Goal: Navigation & Orientation: Find specific page/section

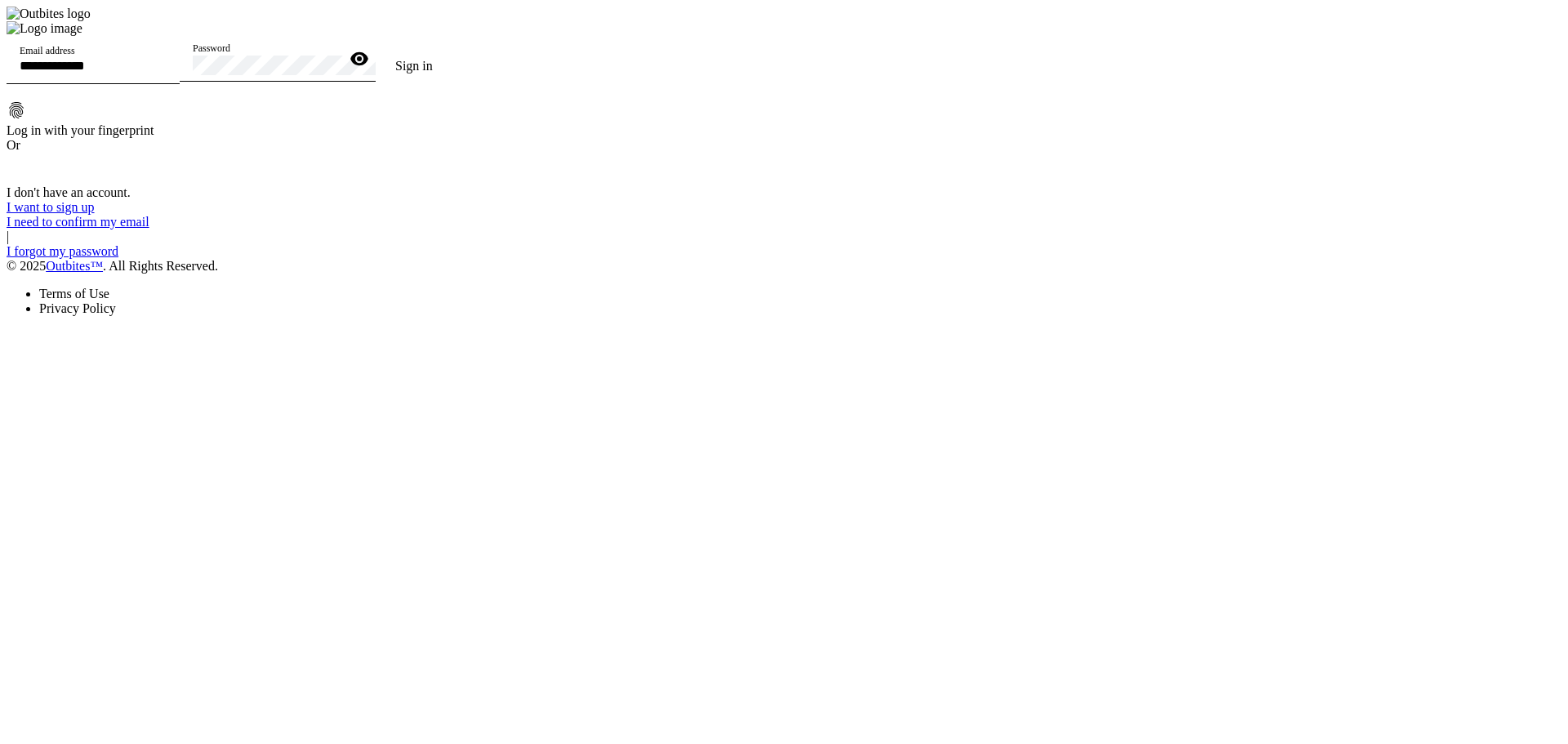
click at [166, 72] on input "Email address" at bounding box center [93, 66] width 147 height 14
type input "**********"
click at [376, 49] on button "Sign in" at bounding box center [414, 66] width 77 height 32
drag, startPoint x: 818, startPoint y: 395, endPoint x: 902, endPoint y: 381, distance: 85.2
click at [453, 86] on span at bounding box center [414, 66] width 77 height 39
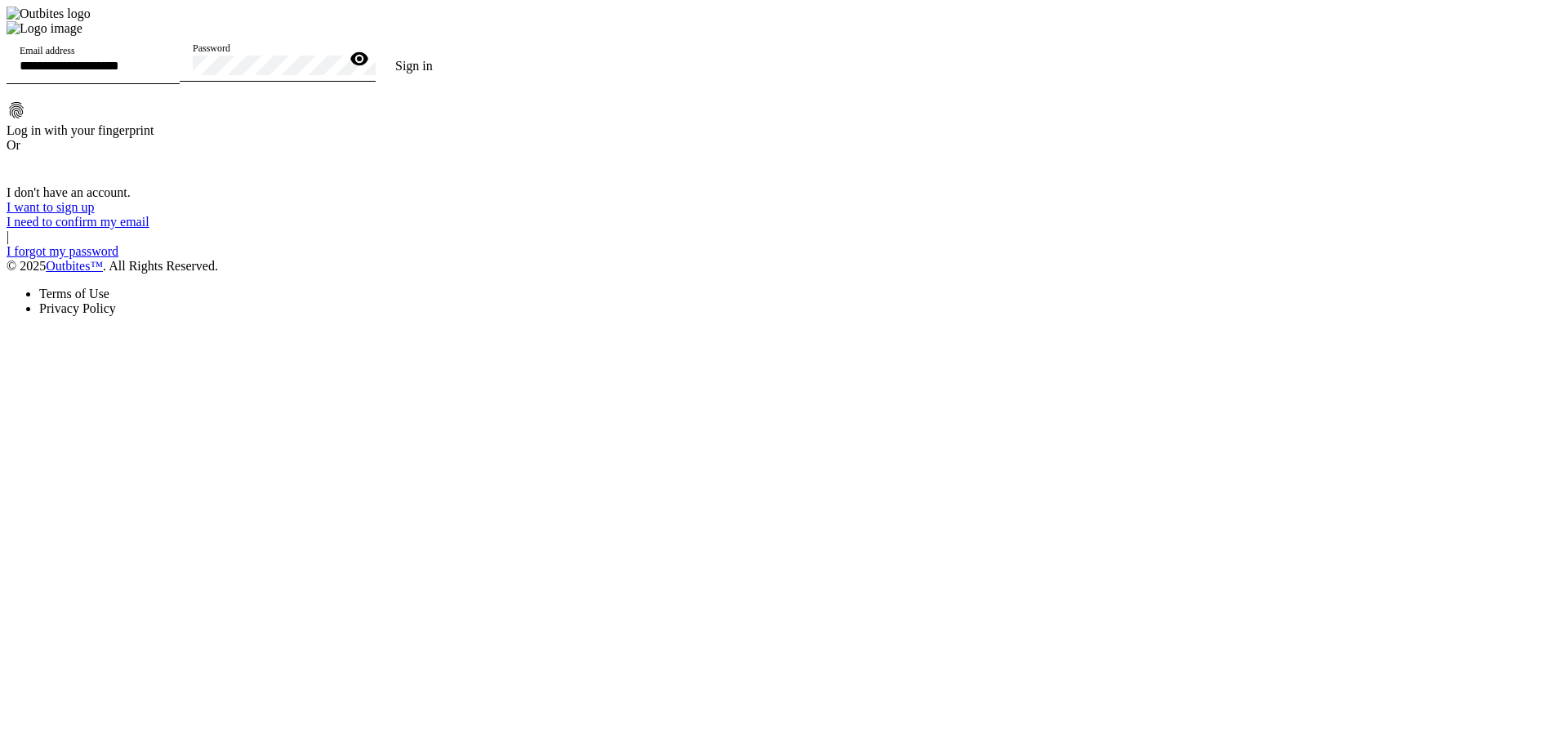
click at [433, 72] on span "Sign in" at bounding box center [414, 66] width 37 height 14
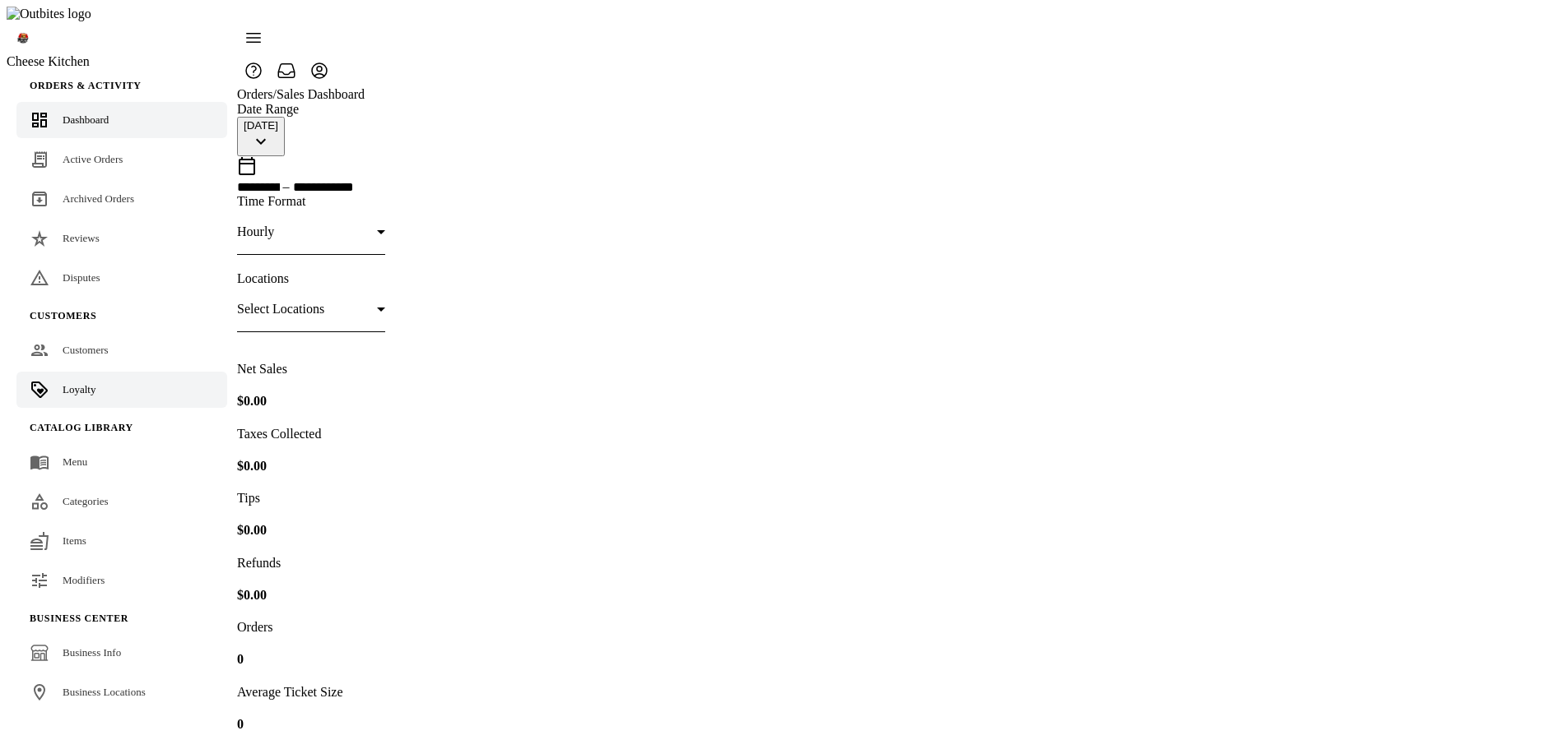
click at [90, 383] on span "Loyalty" at bounding box center [79, 389] width 33 height 12
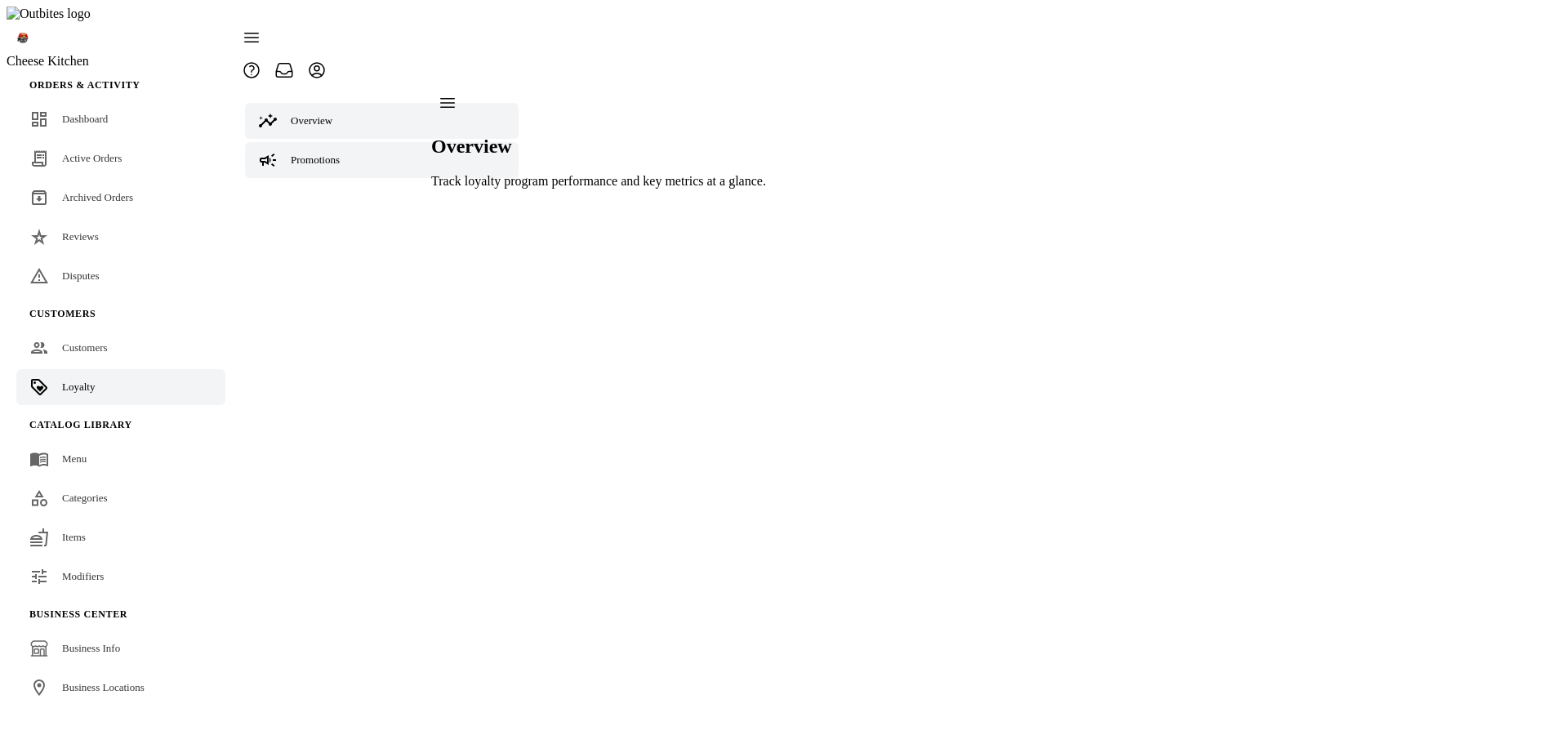
click at [309, 153] on span "Promotions" at bounding box center [316, 159] width 49 height 12
click at [291, 193] on span "Tiers" at bounding box center [301, 199] width 21 height 12
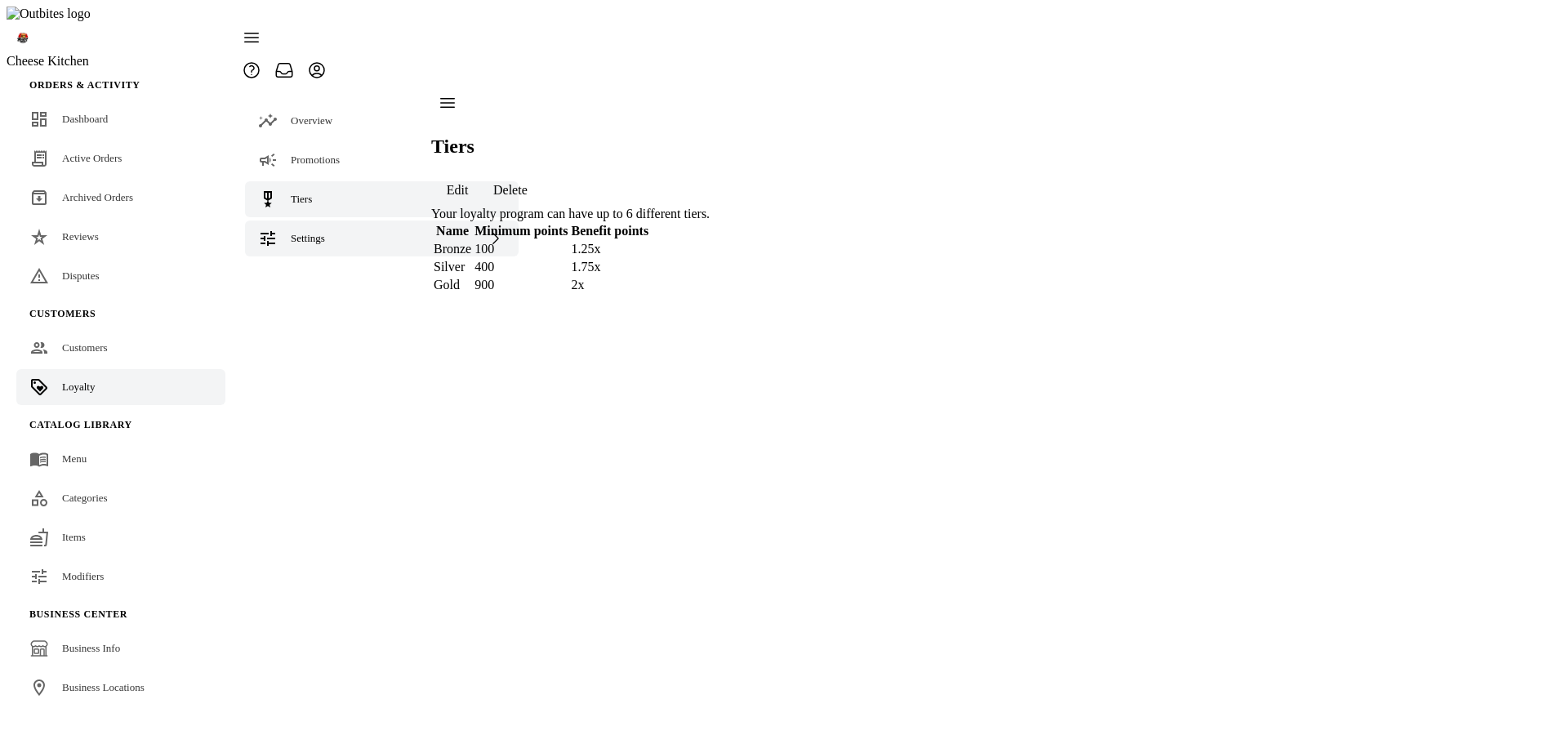
click at [323, 232] on span "Settings" at bounding box center [308, 238] width 34 height 12
click at [326, 273] on span "Terminology" at bounding box center [351, 279] width 55 height 12
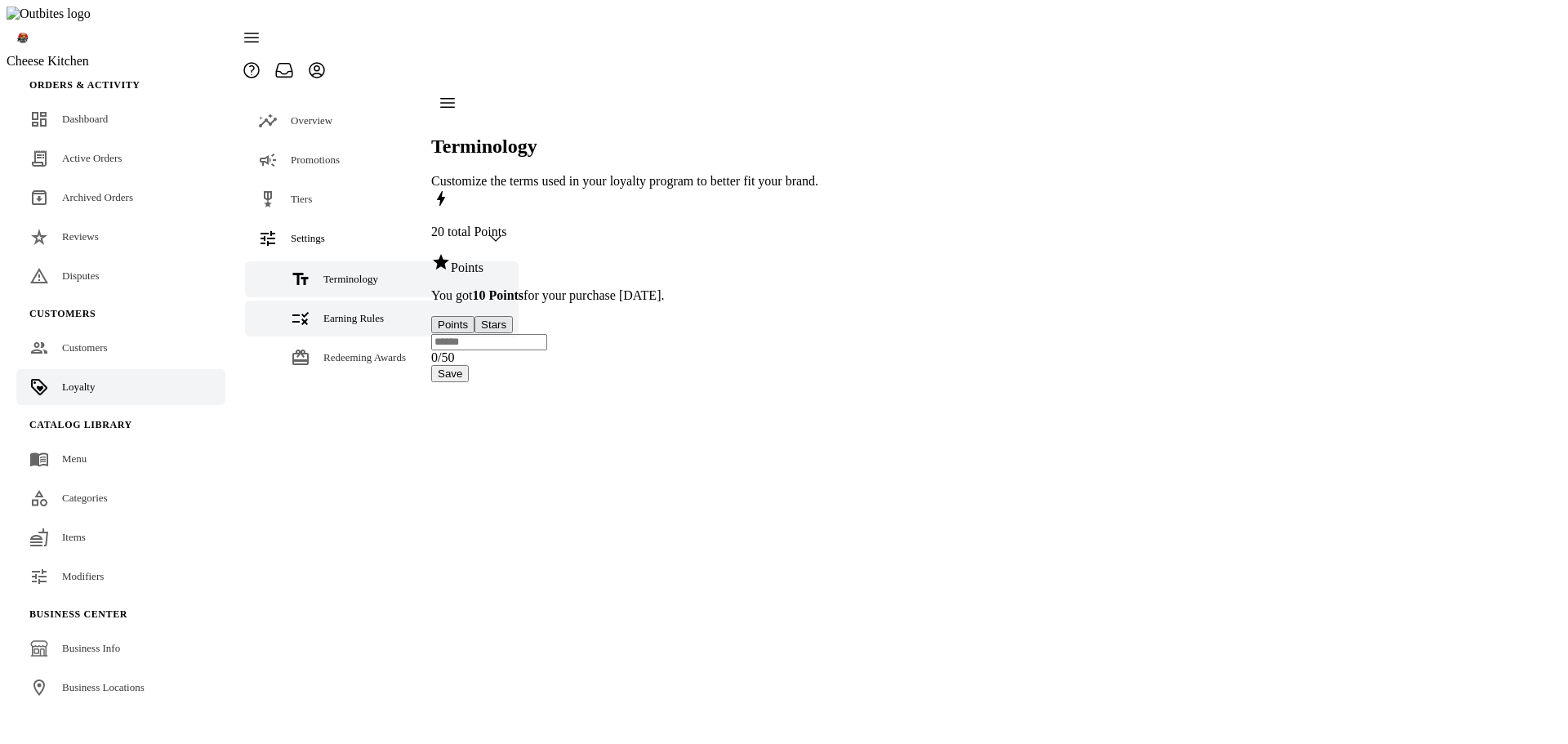
click at [333, 312] on span "Earning Rules" at bounding box center [354, 318] width 61 height 12
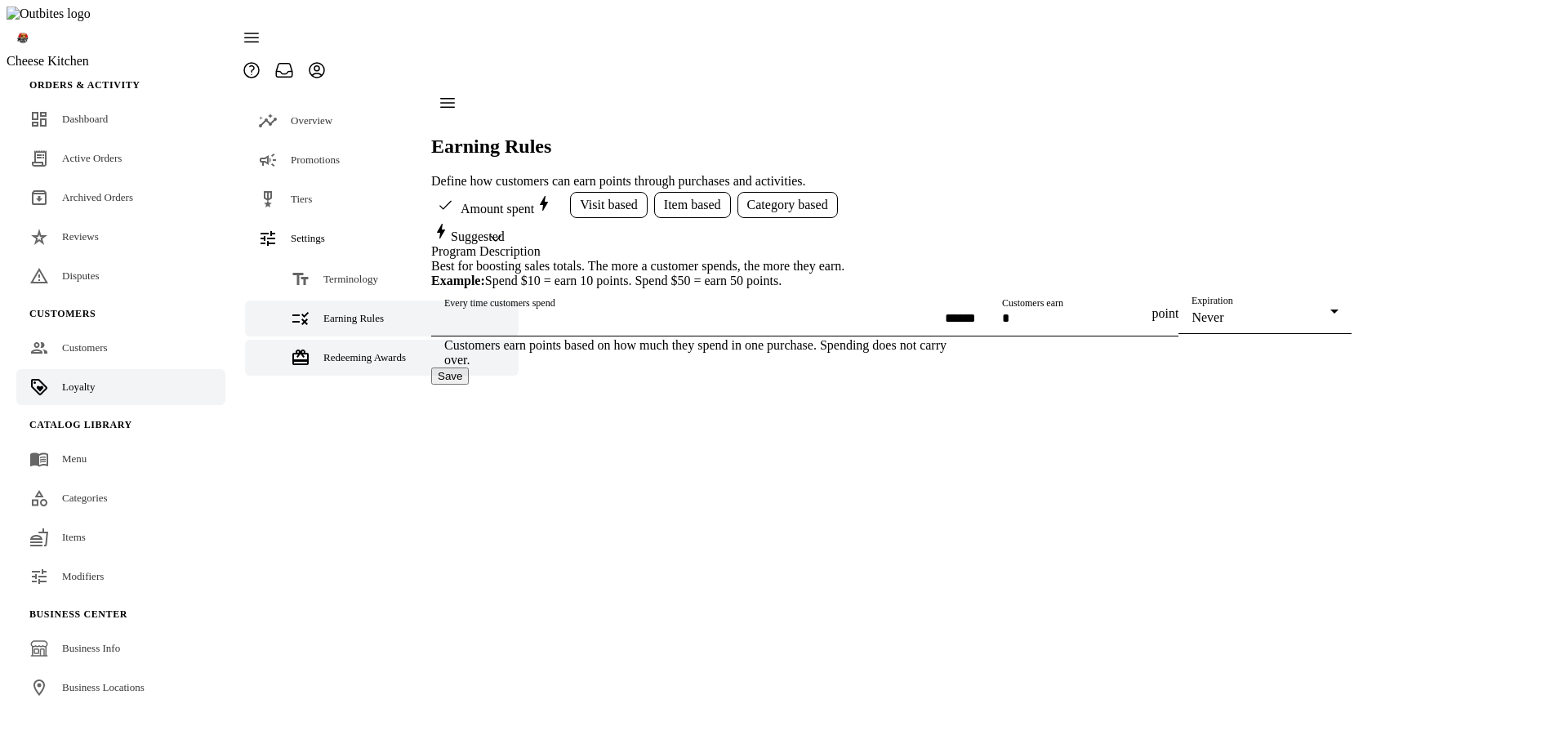
click at [334, 351] on span "Redeeming Awards" at bounding box center [364, 357] width 83 height 12
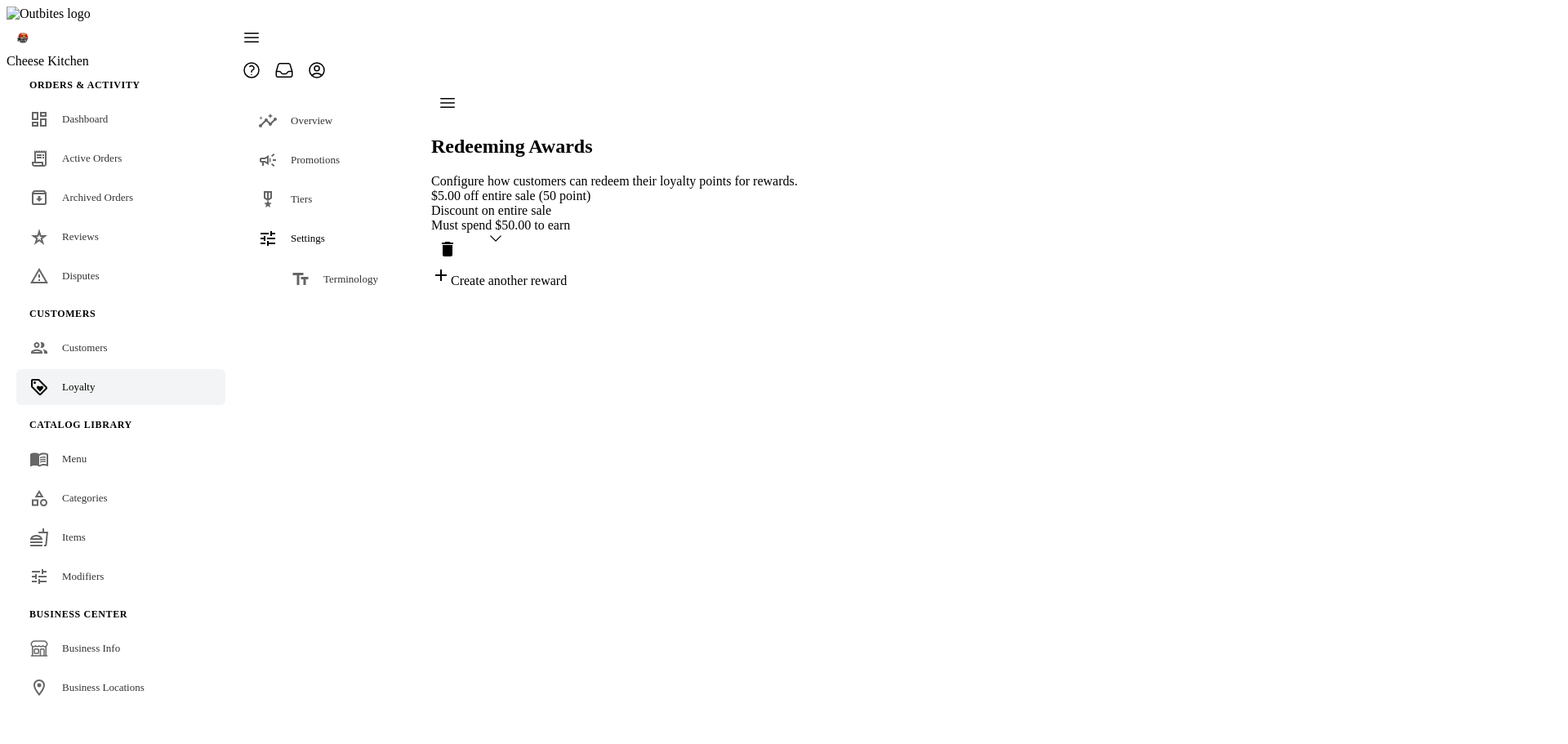
click at [344, 312] on span "Earning Rules" at bounding box center [354, 318] width 61 height 12
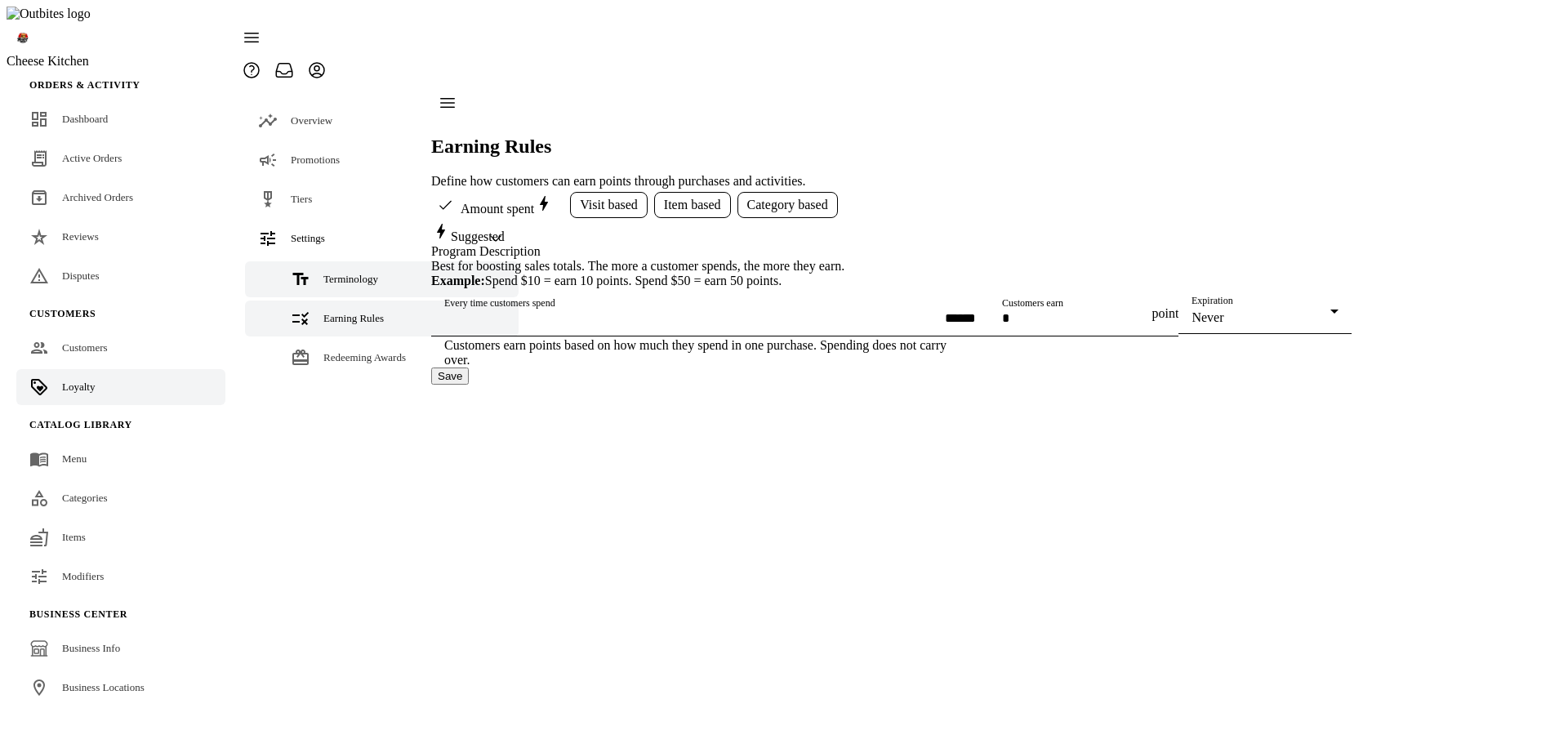
click at [352, 273] on span "Terminology" at bounding box center [351, 279] width 55 height 12
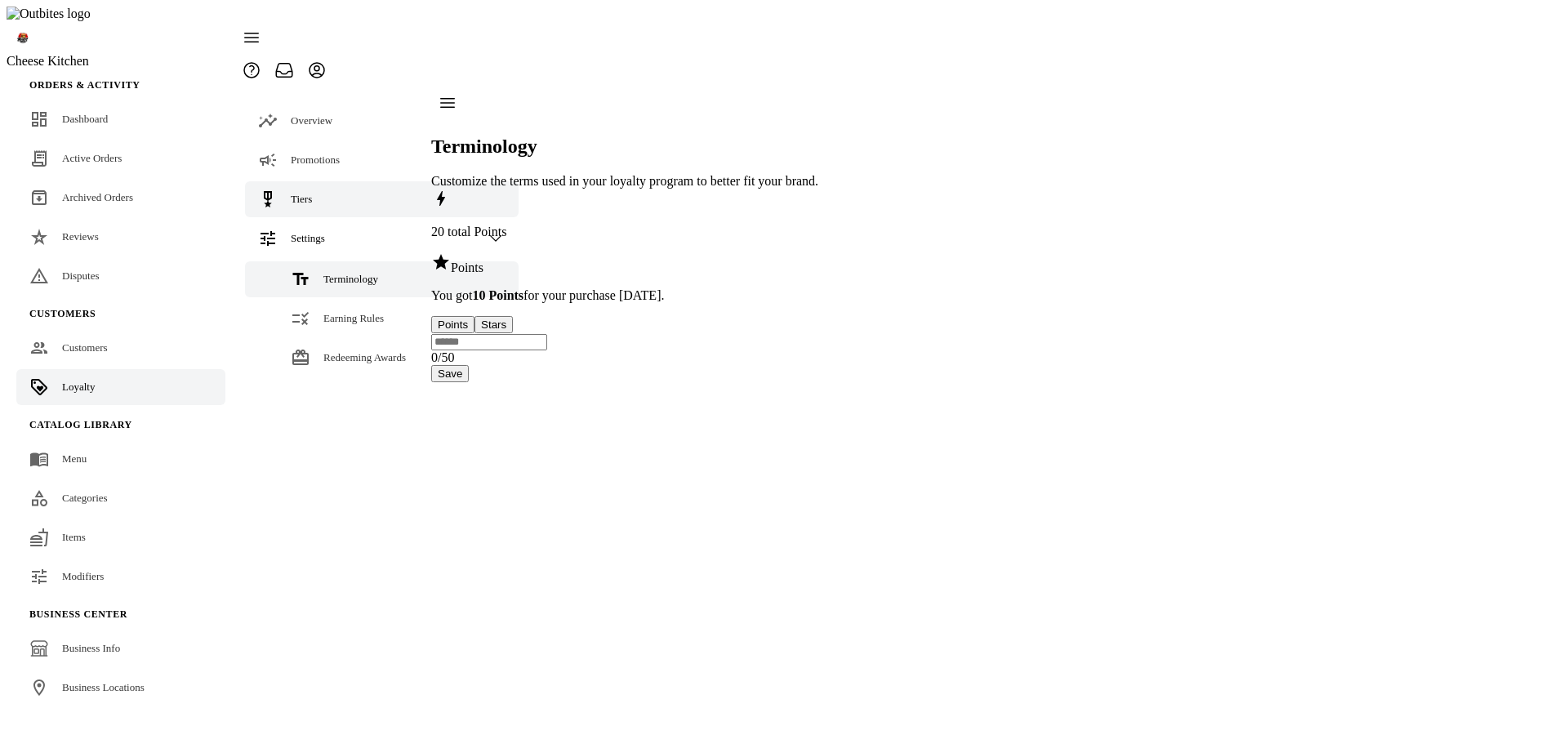
click at [315, 182] on link "Tiers" at bounding box center [382, 200] width 274 height 36
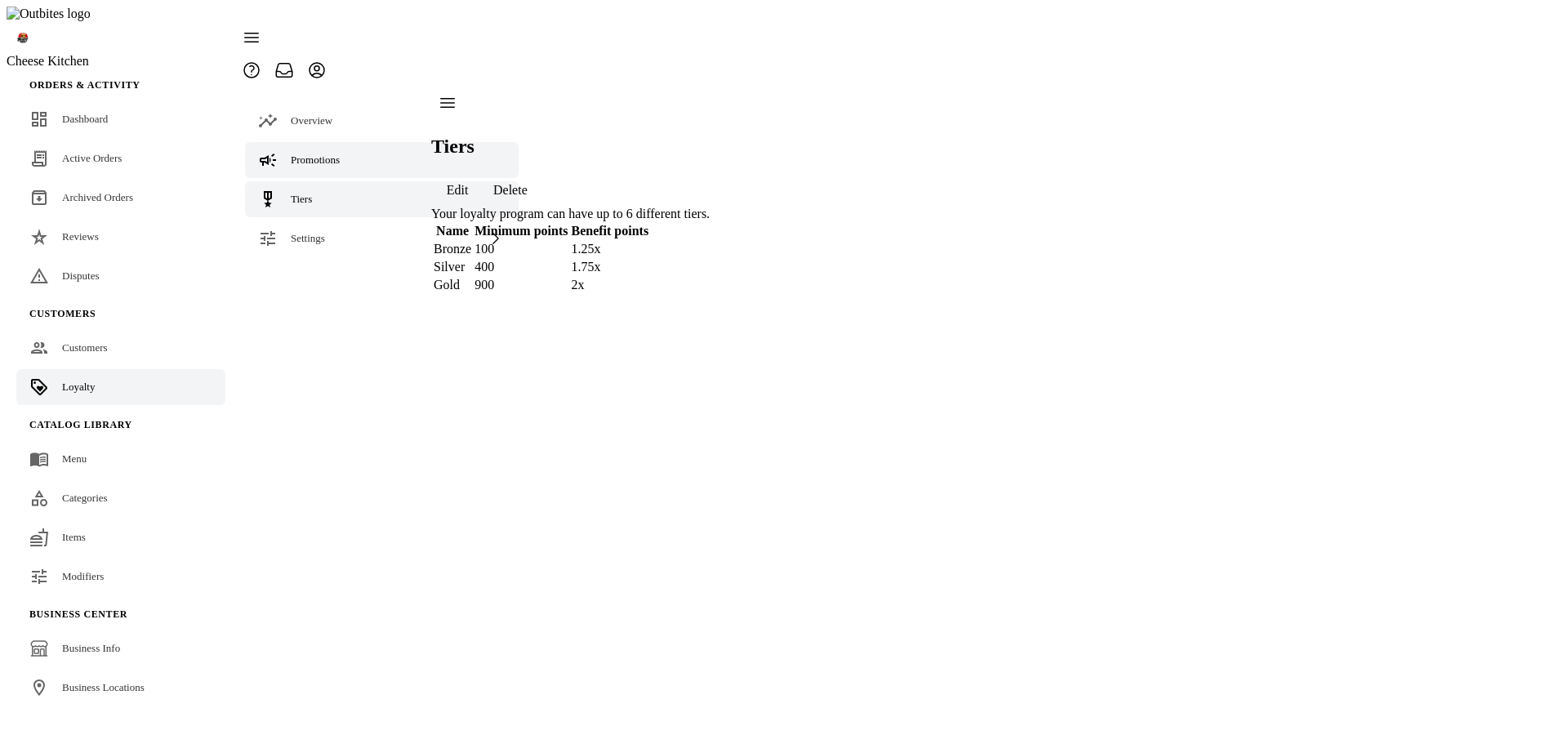
click at [315, 153] on span "Promotions" at bounding box center [316, 159] width 49 height 12
